Goal: Task Accomplishment & Management: Complete application form

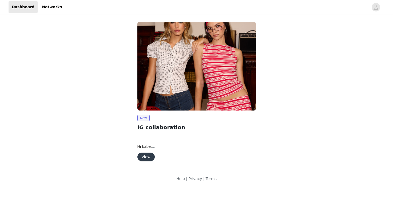
click at [149, 163] on div "New IG collaboration Hi [PERSON_NAME], We are so happy to move forward with a c…" at bounding box center [196, 93] width 125 height 148
click at [149, 159] on button "View" at bounding box center [145, 157] width 17 height 9
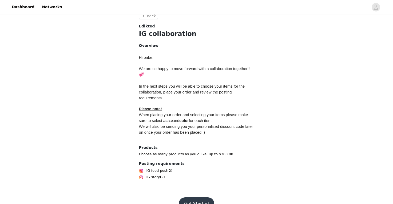
scroll to position [211, 0]
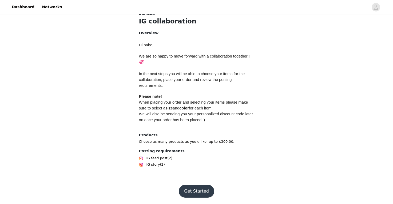
click at [206, 193] on button "Get Started" at bounding box center [196, 191] width 35 height 13
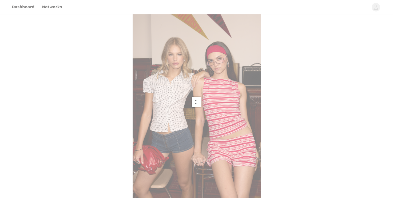
scroll to position [211, 0]
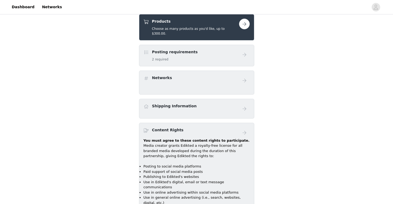
click at [189, 57] on h5 "2 required" at bounding box center [175, 59] width 46 height 5
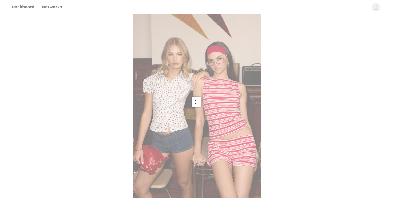
scroll to position [211, 0]
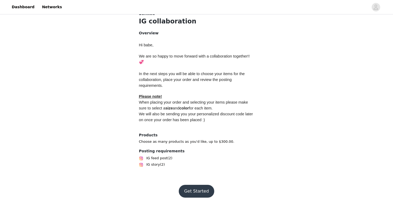
click at [190, 188] on button "Get Started" at bounding box center [196, 191] width 35 height 13
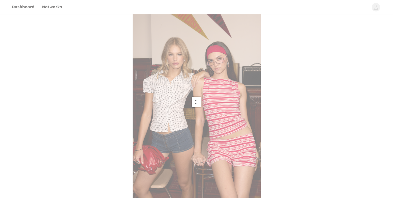
scroll to position [211, 0]
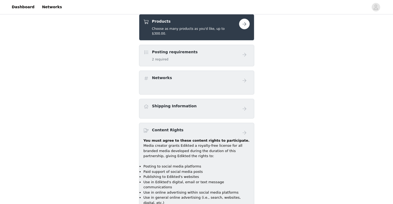
click at [181, 51] on div "Posting requirements 2 required" at bounding box center [175, 55] width 46 height 13
click at [245, 29] on button "button" at bounding box center [244, 24] width 11 height 11
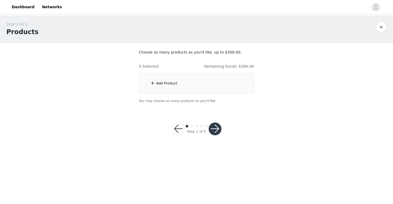
click at [222, 89] on div "Add Product" at bounding box center [196, 84] width 115 height 20
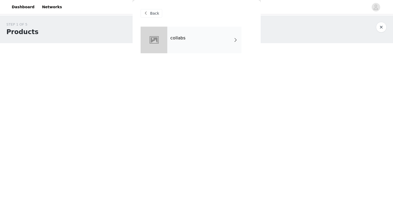
click at [171, 42] on div "collabs" at bounding box center [204, 40] width 74 height 27
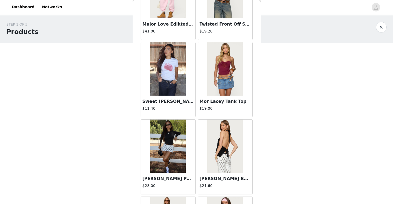
scroll to position [612, 0]
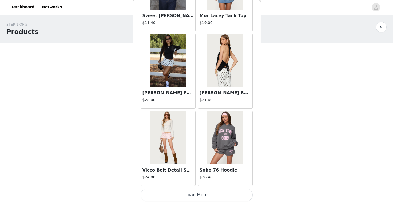
click at [227, 196] on button "Load More" at bounding box center [197, 195] width 112 height 13
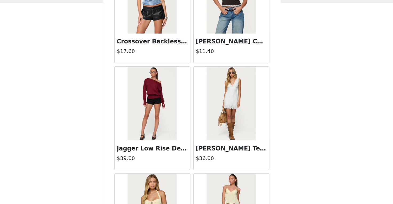
scroll to position [918, 0]
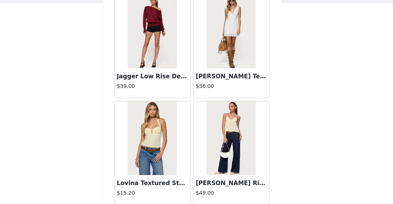
click at [171, 96] on h3 "Jagger Low Rise Denim Shorts" at bounding box center [167, 96] width 51 height 6
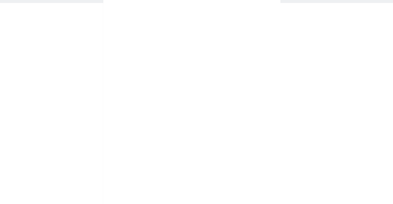
scroll to position [0, 0]
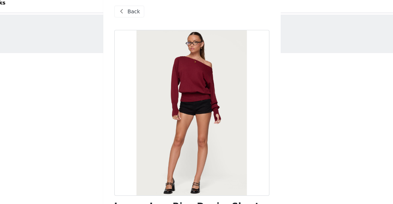
click at [151, 12] on span "Back" at bounding box center [154, 14] width 9 height 6
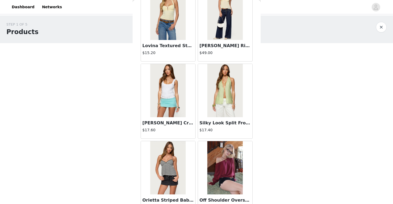
scroll to position [1385, 0]
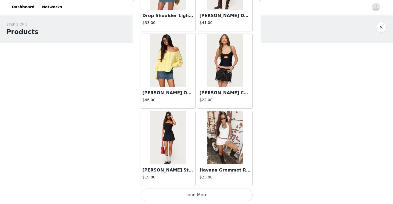
click at [184, 192] on button "Load More" at bounding box center [197, 195] width 112 height 13
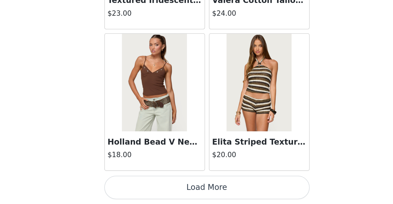
scroll to position [0, 0]
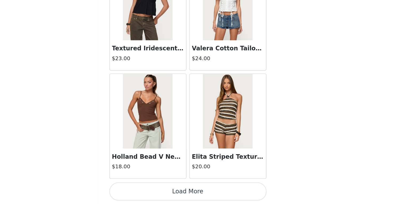
click at [168, 199] on button "Load More" at bounding box center [197, 195] width 112 height 13
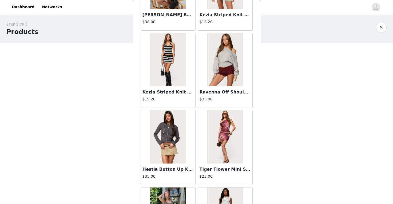
scroll to position [2931, 0]
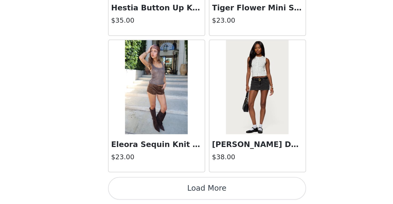
click at [192, 198] on button "Load More" at bounding box center [197, 195] width 112 height 13
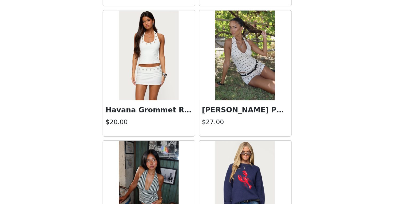
scroll to position [3124, 0]
click at [230, 113] on img at bounding box center [224, 99] width 35 height 53
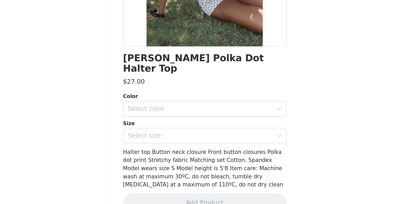
scroll to position [0, 0]
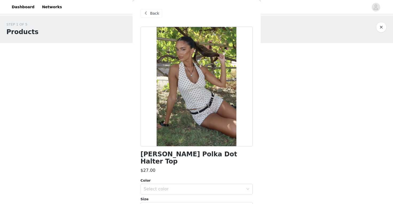
click at [155, 15] on span "Back" at bounding box center [154, 14] width 9 height 6
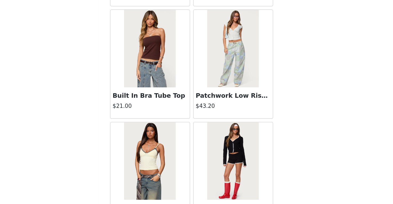
scroll to position [3704, 0]
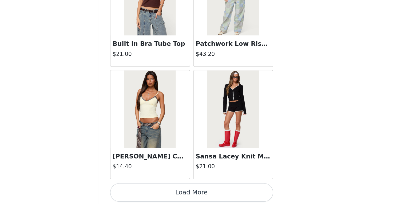
click at [211, 197] on button "Load More" at bounding box center [197, 195] width 112 height 13
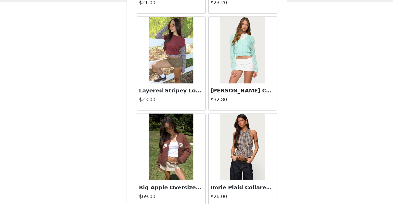
scroll to position [4477, 0]
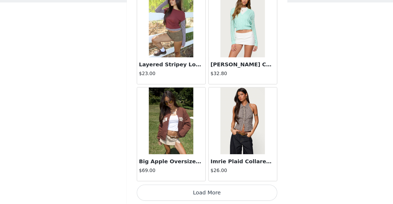
click at [224, 141] on img at bounding box center [224, 137] width 35 height 53
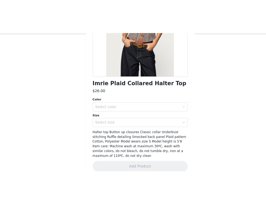
scroll to position [55, 0]
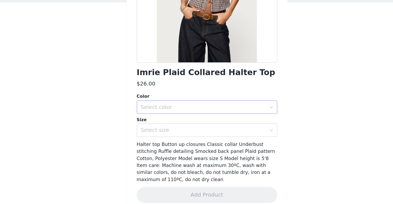
click at [217, 126] on div "Select color" at bounding box center [194, 126] width 100 height 5
click at [215, 139] on li "BROWN" at bounding box center [197, 138] width 112 height 9
click at [214, 146] on div "Select size" at bounding box center [194, 145] width 100 height 5
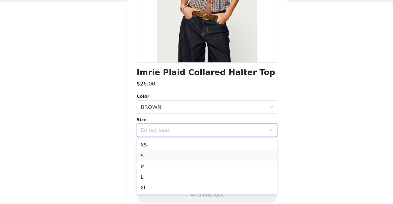
click at [206, 167] on li "S" at bounding box center [197, 165] width 112 height 9
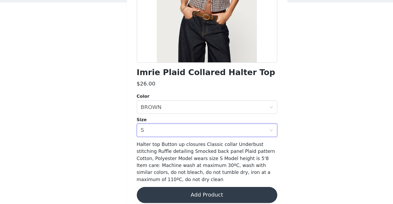
click at [206, 167] on span "Halter top Button up closures Classic collar Underbust stitching Ruffle detaili…" at bounding box center [196, 170] width 110 height 32
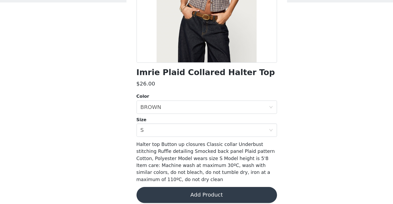
click at [162, 98] on h1 "Imrie Plaid Collared Halter Top" at bounding box center [196, 99] width 110 height 7
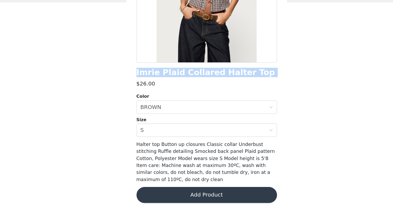
click at [162, 98] on h1 "Imrie Plaid Collared Halter Top" at bounding box center [196, 99] width 110 height 7
copy div "Imrie Plaid Collared Halter Top"
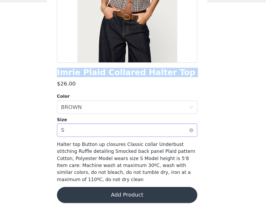
click at [114, 147] on div "Select size S" at bounding box center [131, 145] width 102 height 10
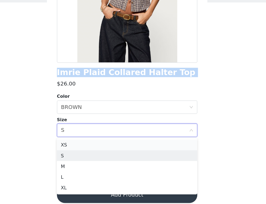
click at [108, 161] on li "XS" at bounding box center [133, 157] width 112 height 9
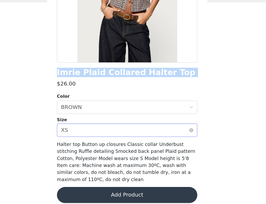
drag, startPoint x: 108, startPoint y: 198, endPoint x: 121, endPoint y: 150, distance: 49.9
click at [130, 151] on div "Imrie Plaid Collared Halter Top $26.00 Color Select color BROWN Size Select siz…" at bounding box center [133, 90] width 112 height 238
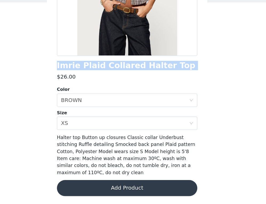
drag, startPoint x: 132, startPoint y: 188, endPoint x: 122, endPoint y: 191, distance: 9.8
click at [122, 191] on button "Add Product" at bounding box center [133, 191] width 112 height 13
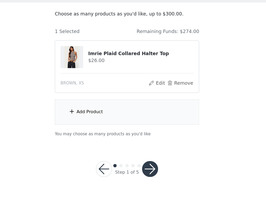
click at [123, 136] on div "Add Product" at bounding box center [132, 131] width 115 height 20
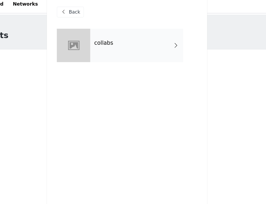
click at [127, 37] on div "collabs" at bounding box center [141, 40] width 74 height 27
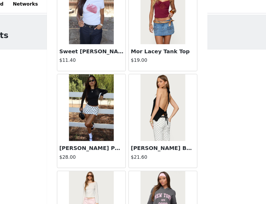
scroll to position [612, 0]
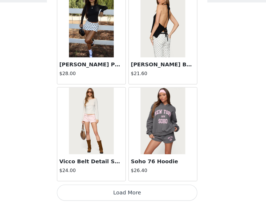
click at [117, 193] on button "Load More" at bounding box center [133, 195] width 112 height 13
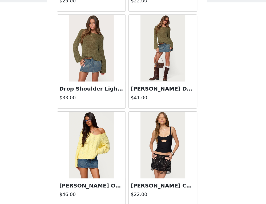
scroll to position [1385, 0]
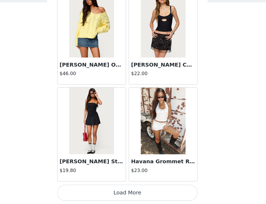
click at [124, 195] on button "Load More" at bounding box center [133, 195] width 112 height 13
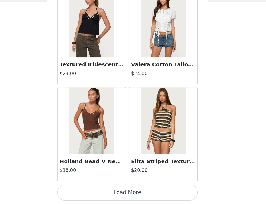
click at [124, 195] on button "Load More" at bounding box center [133, 195] width 112 height 13
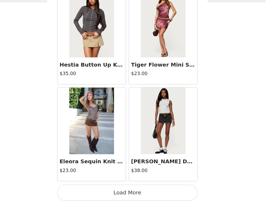
click at [124, 195] on button "Load More" at bounding box center [133, 195] width 112 height 13
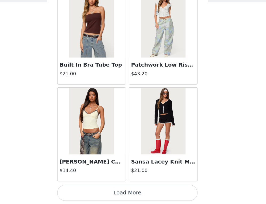
click at [124, 195] on button "Load More" at bounding box center [133, 195] width 112 height 13
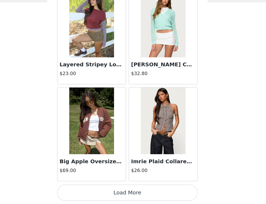
click at [124, 195] on button "Load More" at bounding box center [133, 195] width 112 height 13
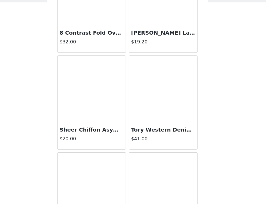
scroll to position [5123, 0]
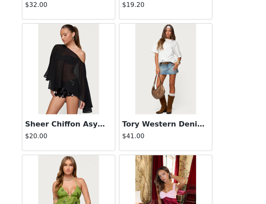
click at [102, 116] on img at bounding box center [104, 110] width 35 height 53
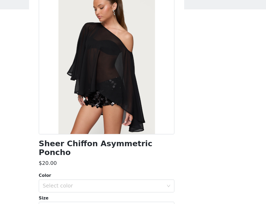
scroll to position [0, 0]
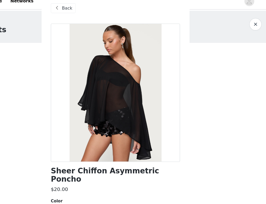
click at [141, 122] on div at bounding box center [133, 87] width 112 height 120
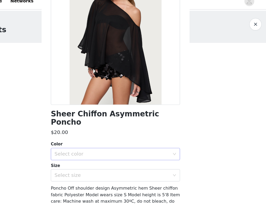
click at [133, 137] on div "Select color" at bounding box center [130, 139] width 100 height 5
click at [133, 143] on li "BLACK" at bounding box center [133, 144] width 112 height 9
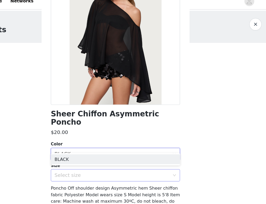
click at [133, 155] on div "Select size" at bounding box center [130, 157] width 100 height 5
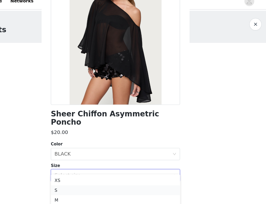
click at [131, 170] on li "S" at bounding box center [133, 171] width 112 height 9
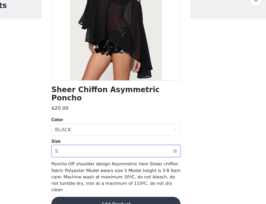
click at [114, 153] on div "Select size S" at bounding box center [133, 158] width 112 height 11
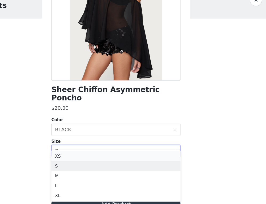
click at [107, 164] on li "XS" at bounding box center [133, 162] width 112 height 9
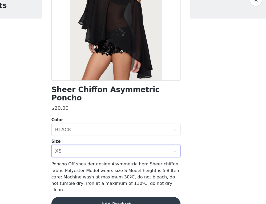
click at [112, 198] on button "Add Product" at bounding box center [133, 204] width 112 height 13
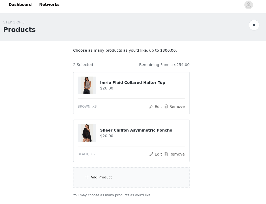
scroll to position [0, 0]
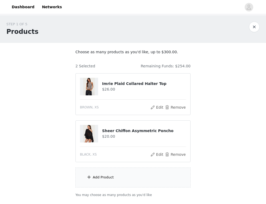
click at [103, 176] on div "Add Product" at bounding box center [103, 177] width 21 height 5
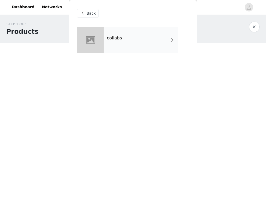
click at [109, 37] on h4 "collabs" at bounding box center [114, 38] width 15 height 5
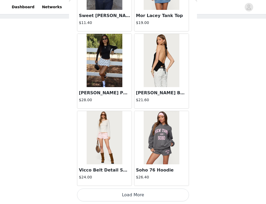
scroll to position [29, 0]
click at [140, 196] on button "Load More" at bounding box center [133, 195] width 112 height 13
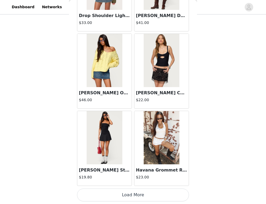
click at [140, 194] on button "Load More" at bounding box center [133, 195] width 112 height 13
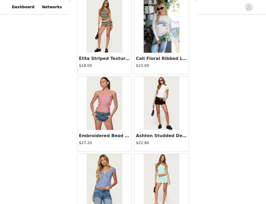
scroll to position [2158, 0]
